Goal: Information Seeking & Learning: Learn about a topic

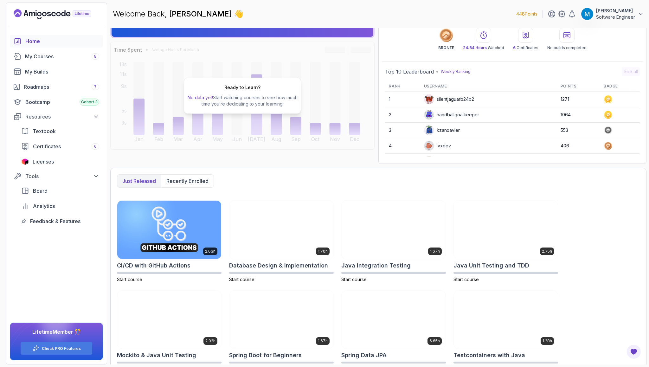
scroll to position [39, 0]
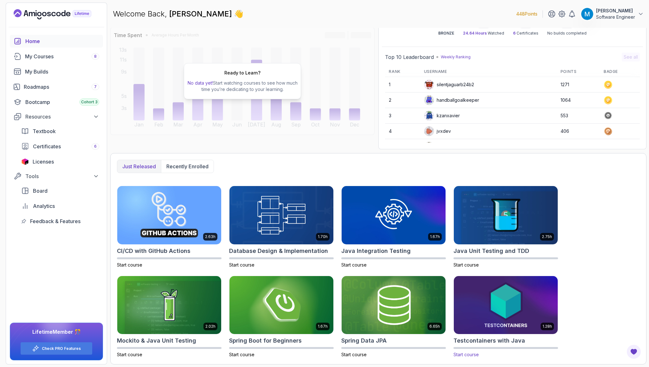
click at [507, 305] on img at bounding box center [505, 304] width 109 height 61
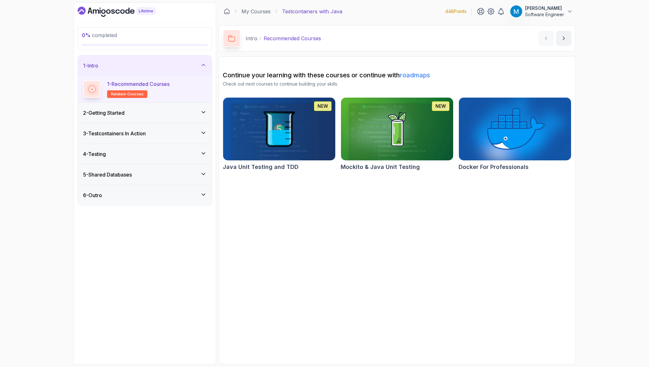
click at [163, 105] on div "2 - Getting Started" at bounding box center [145, 113] width 134 height 20
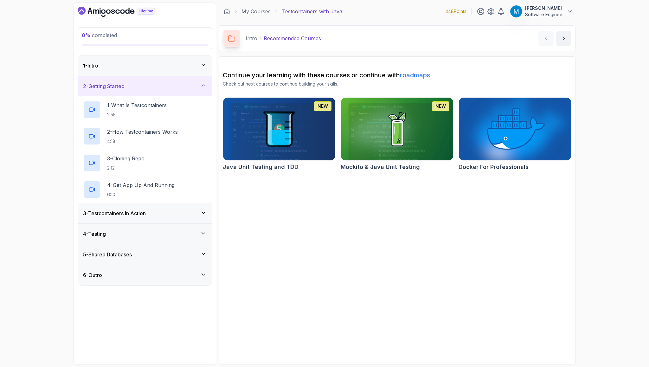
click at [163, 105] on p "1 - What Is Testcontainers" at bounding box center [137, 105] width 60 height 8
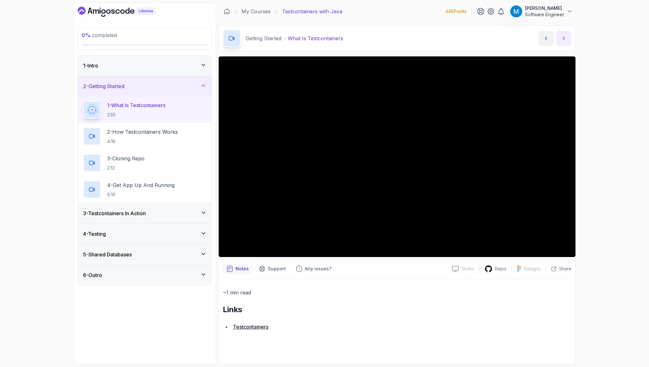
click at [565, 34] on button "next content" at bounding box center [563, 38] width 15 height 15
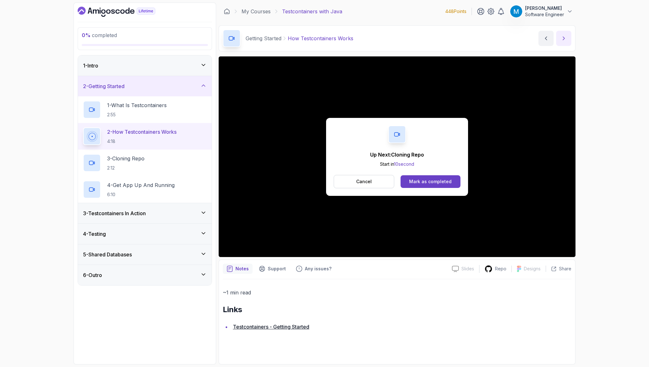
click at [564, 42] on button "next content" at bounding box center [563, 38] width 15 height 15
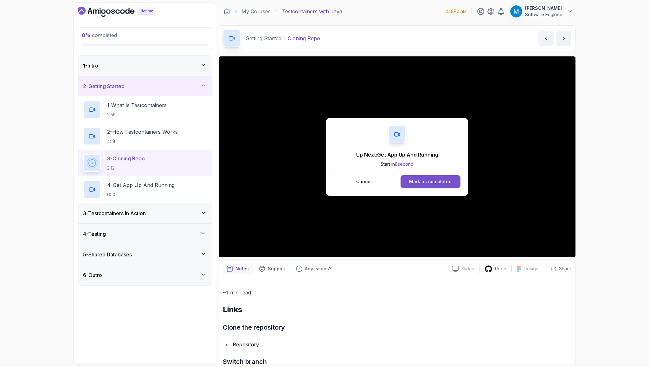
click at [424, 180] on div "Mark as completed" at bounding box center [430, 181] width 42 height 6
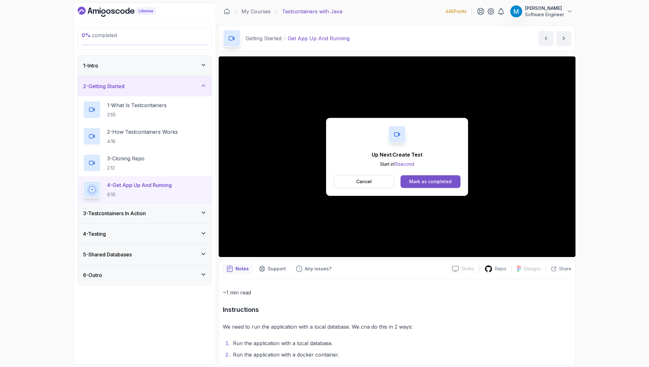
click at [443, 184] on div "Mark as completed" at bounding box center [430, 181] width 42 height 6
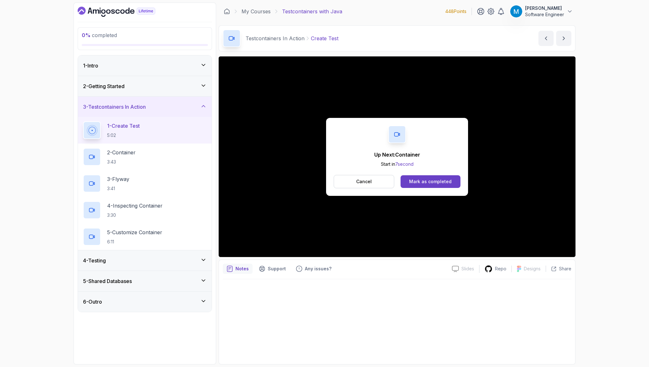
click at [437, 174] on div "Up Next: Container Start in 7 second Cancel Mark as completed" at bounding box center [397, 157] width 142 height 78
click at [437, 176] on button "Mark as completed" at bounding box center [430, 181] width 60 height 13
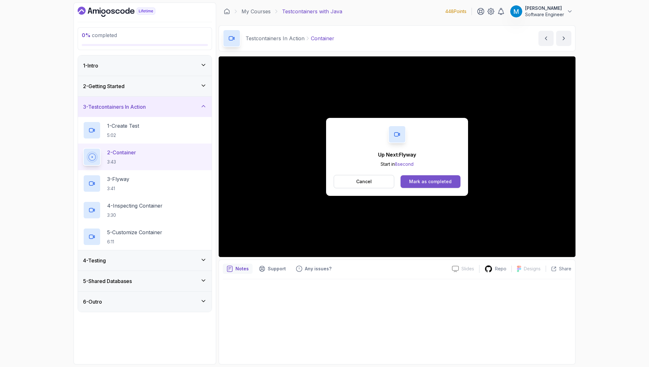
click at [433, 180] on div "Mark as completed" at bounding box center [430, 181] width 42 height 6
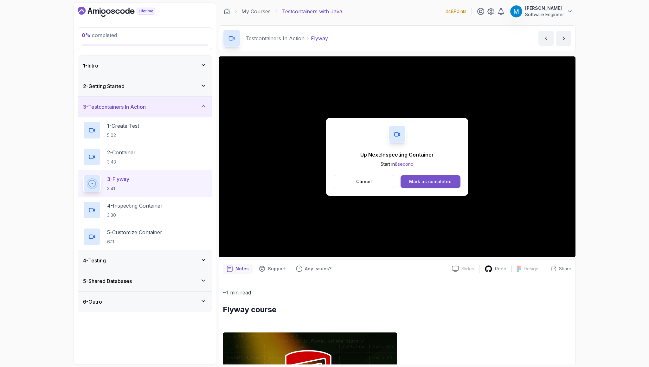
click at [429, 183] on div "Mark as completed" at bounding box center [430, 181] width 42 height 6
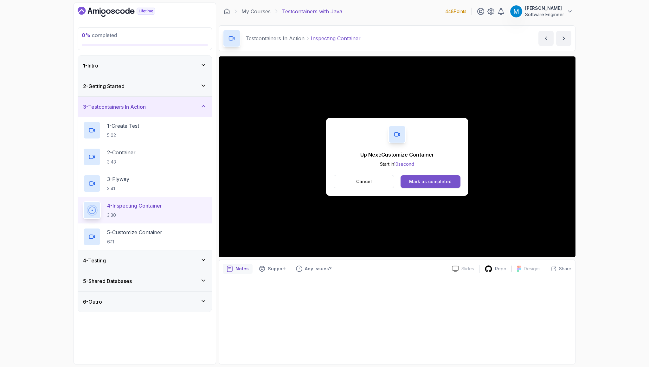
click at [449, 183] on div "Mark as completed" at bounding box center [430, 181] width 42 height 6
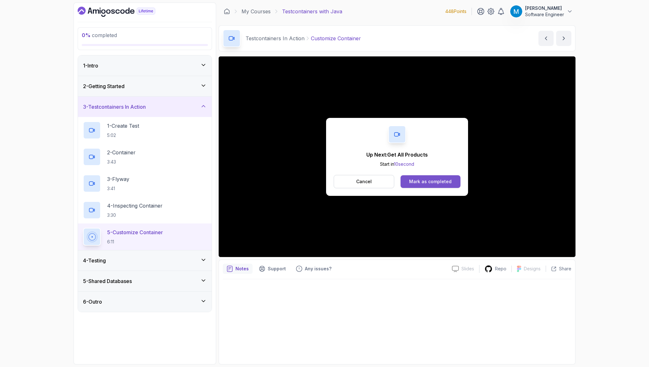
click at [442, 179] on div "Mark as completed" at bounding box center [430, 181] width 42 height 6
